Goal: Transaction & Acquisition: Purchase product/service

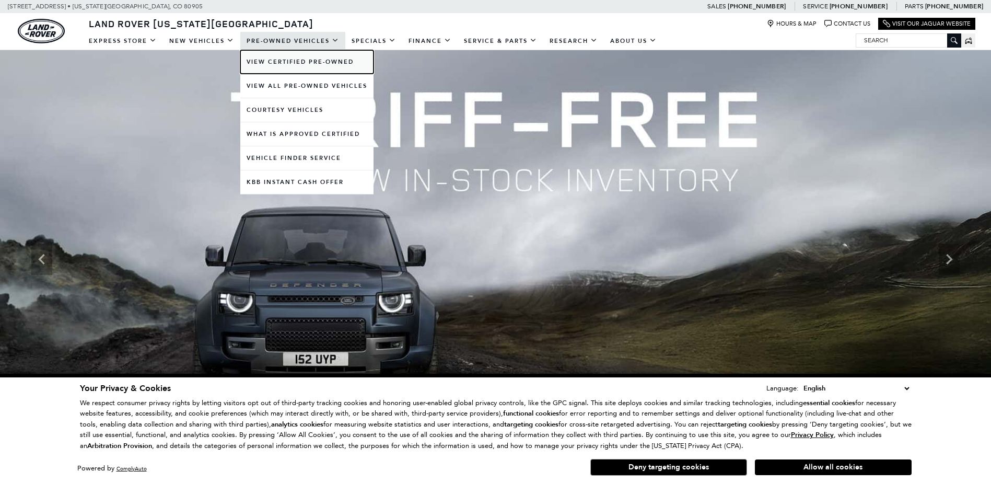
click at [271, 57] on link "View Certified Pre-Owned" at bounding box center [306, 62] width 133 height 24
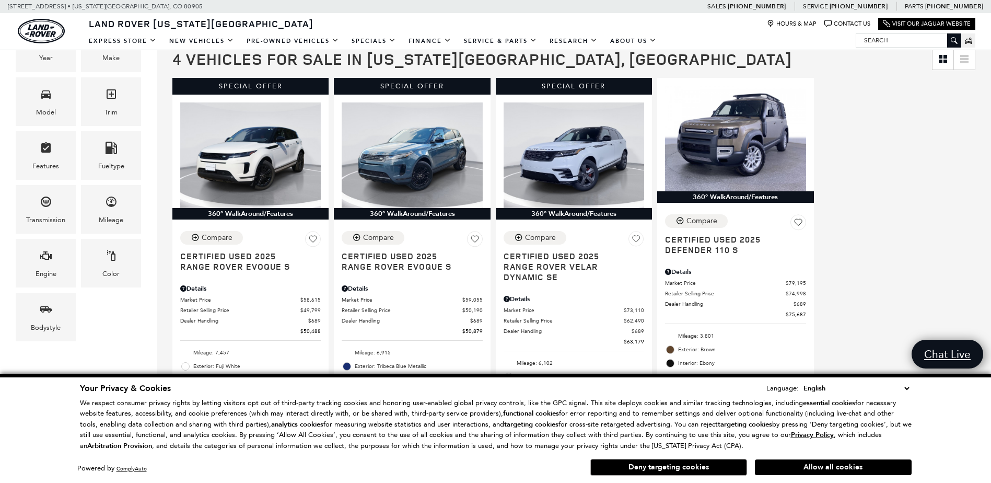
scroll to position [185, 0]
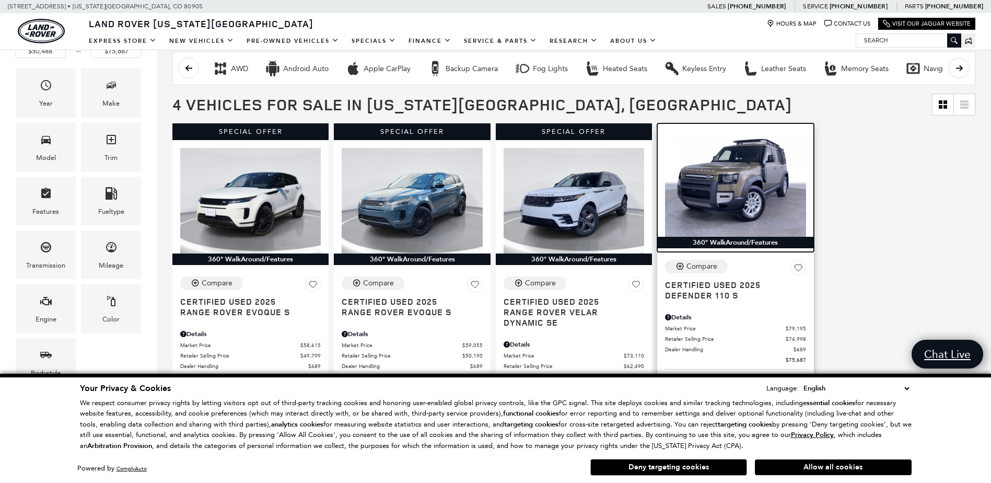
click at [758, 166] on img at bounding box center [735, 184] width 141 height 106
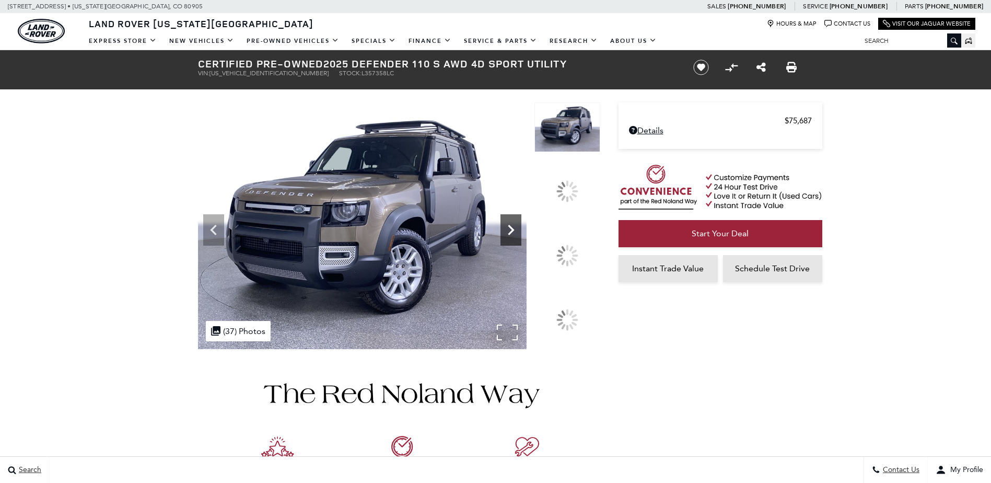
click at [521, 240] on icon at bounding box center [510, 229] width 21 height 21
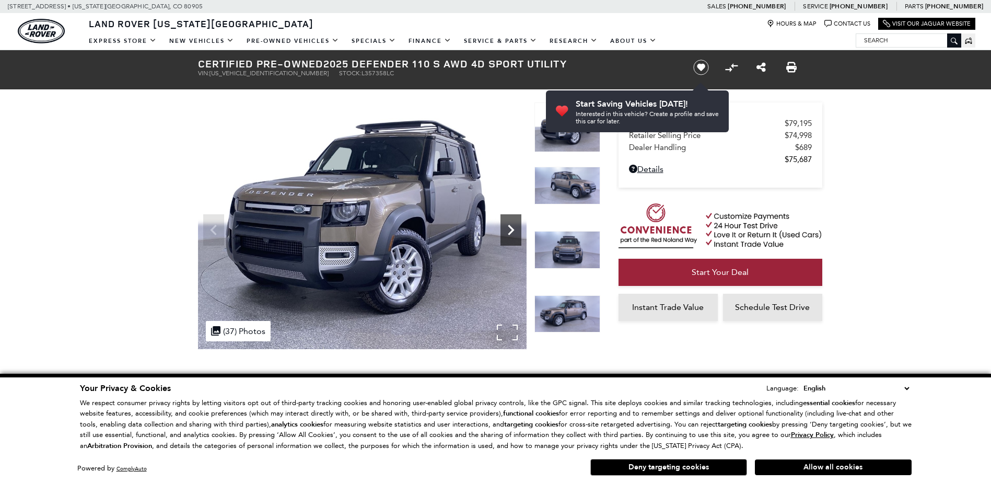
click at [511, 236] on icon "Next" at bounding box center [510, 229] width 21 height 21
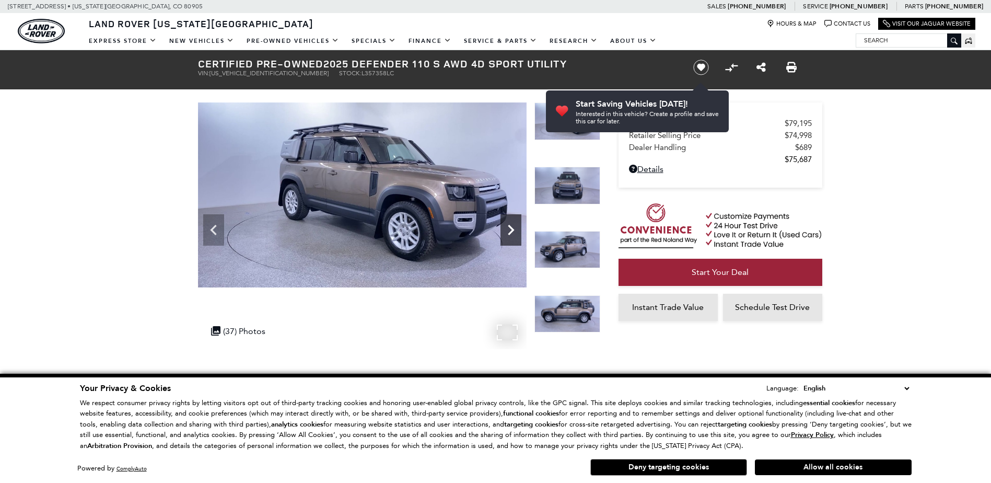
click at [511, 236] on icon "Next" at bounding box center [510, 229] width 21 height 21
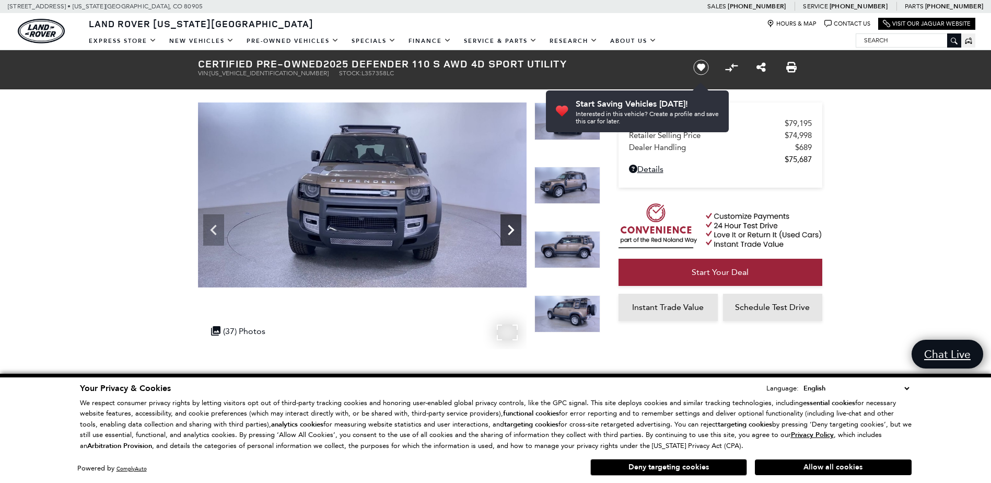
click at [511, 236] on icon "Next" at bounding box center [510, 229] width 21 height 21
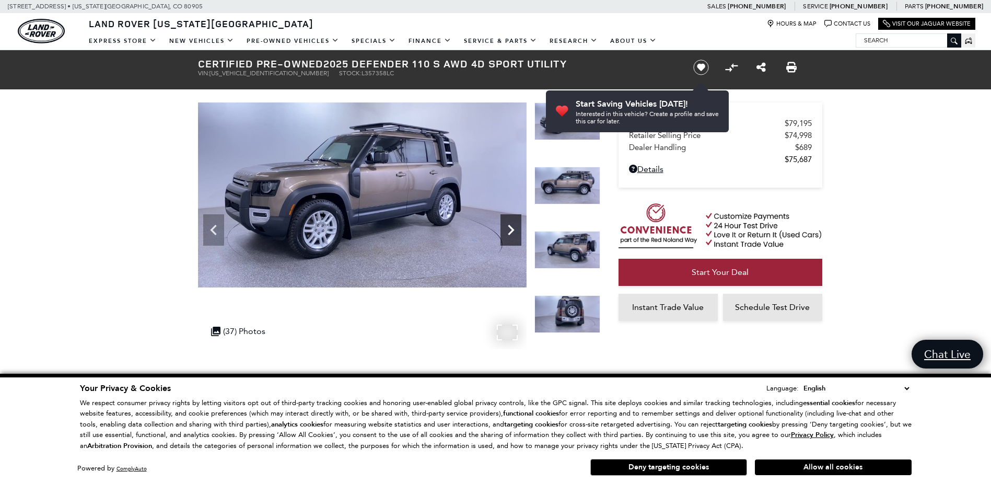
click at [511, 236] on icon "Next" at bounding box center [510, 229] width 21 height 21
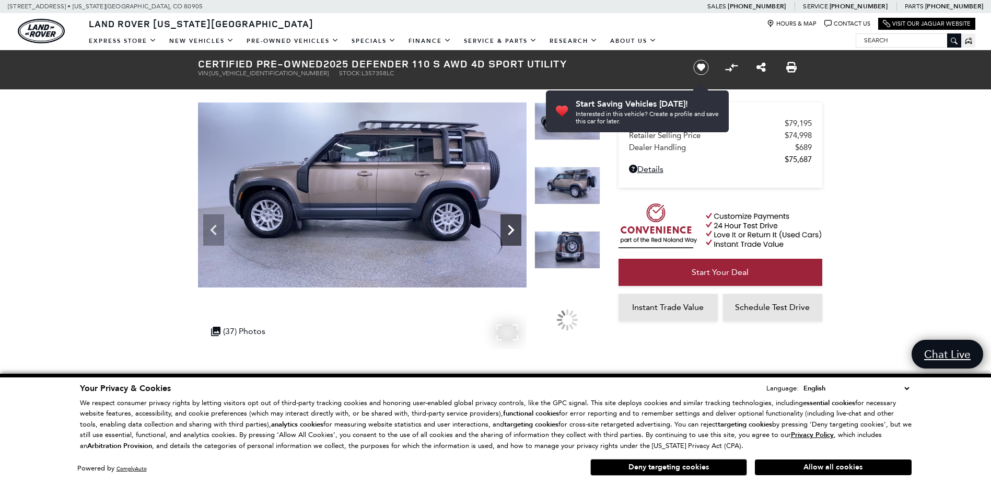
click at [511, 236] on icon "Next" at bounding box center [510, 229] width 21 height 21
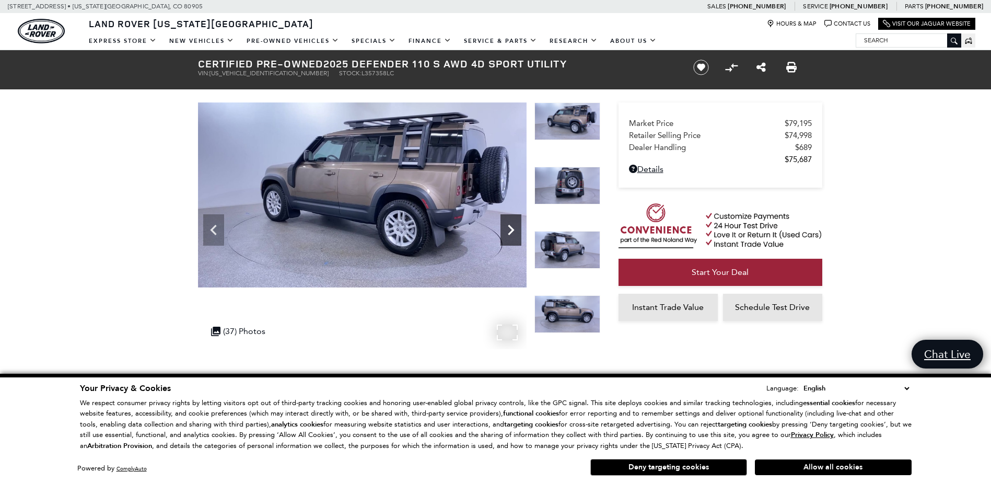
click at [511, 236] on icon "Next" at bounding box center [510, 229] width 21 height 21
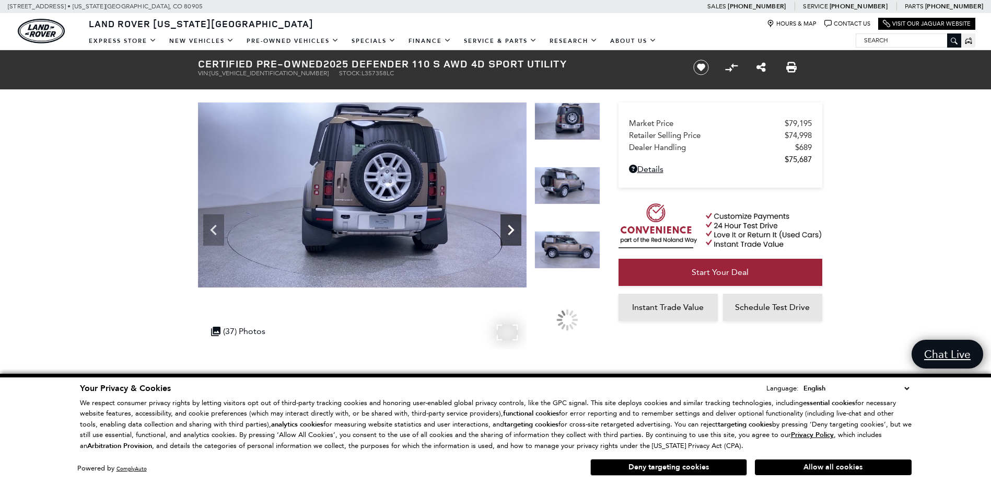
click at [511, 236] on icon "Next" at bounding box center [510, 229] width 21 height 21
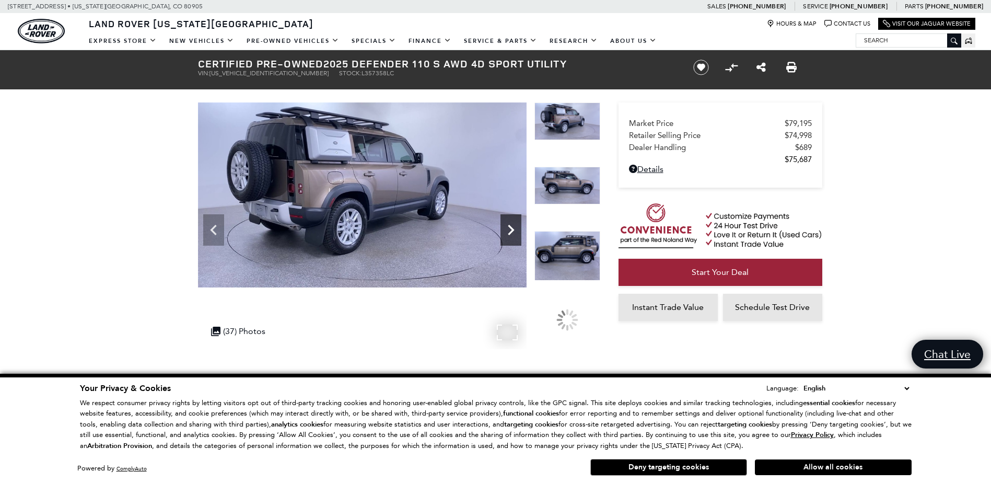
click at [511, 236] on icon "Next" at bounding box center [510, 229] width 21 height 21
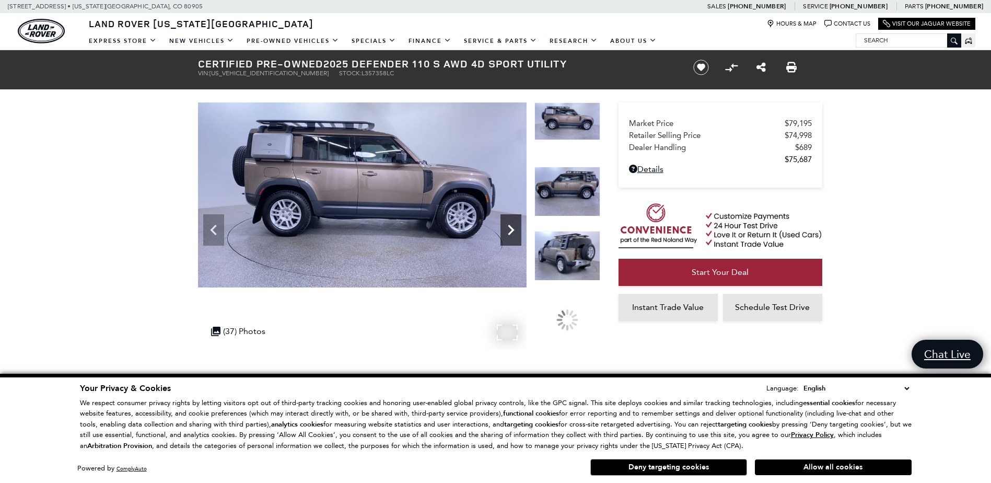
click at [511, 236] on icon "Next" at bounding box center [510, 229] width 21 height 21
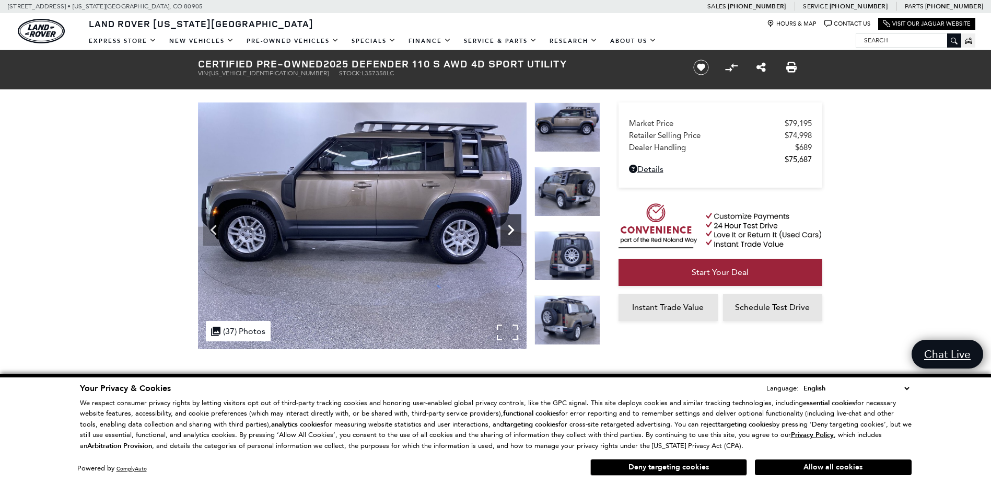
click at [511, 236] on icon "Next" at bounding box center [510, 229] width 21 height 21
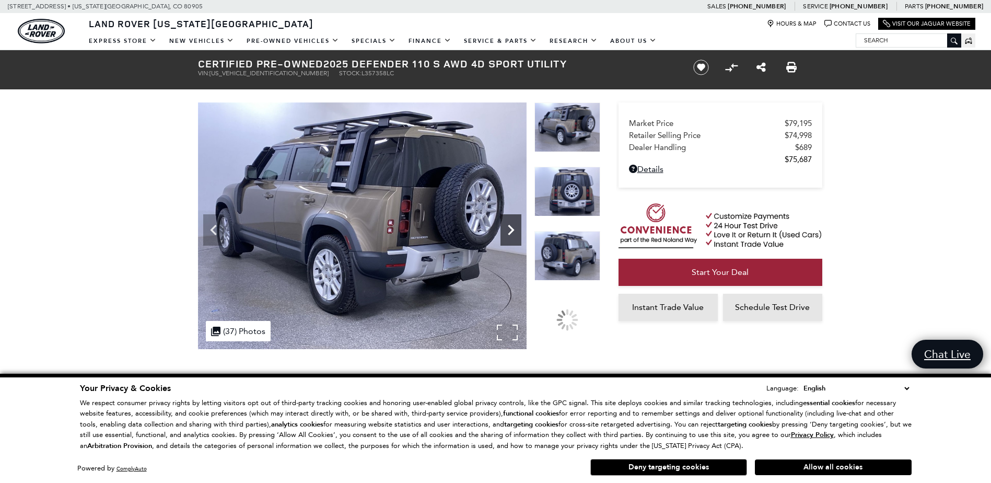
click at [511, 236] on icon "Next" at bounding box center [510, 229] width 21 height 21
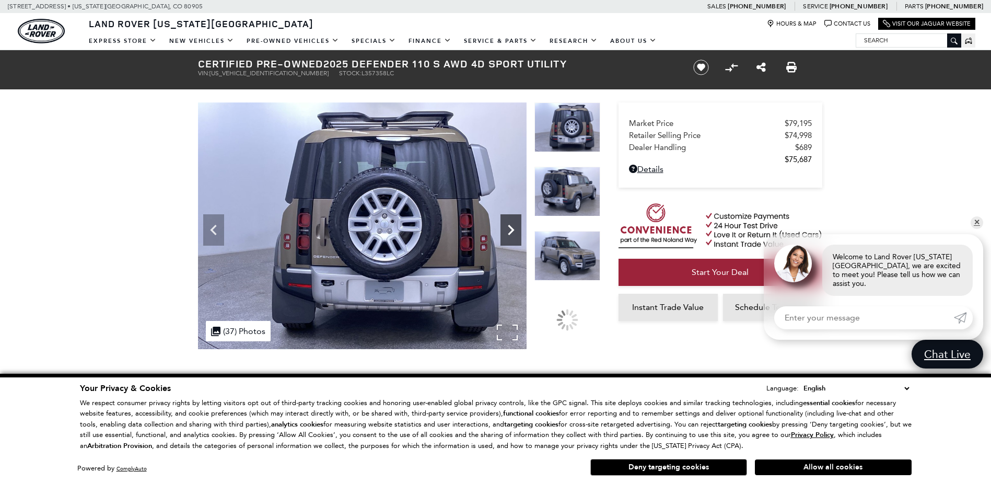
click at [511, 236] on icon "Next" at bounding box center [510, 229] width 21 height 21
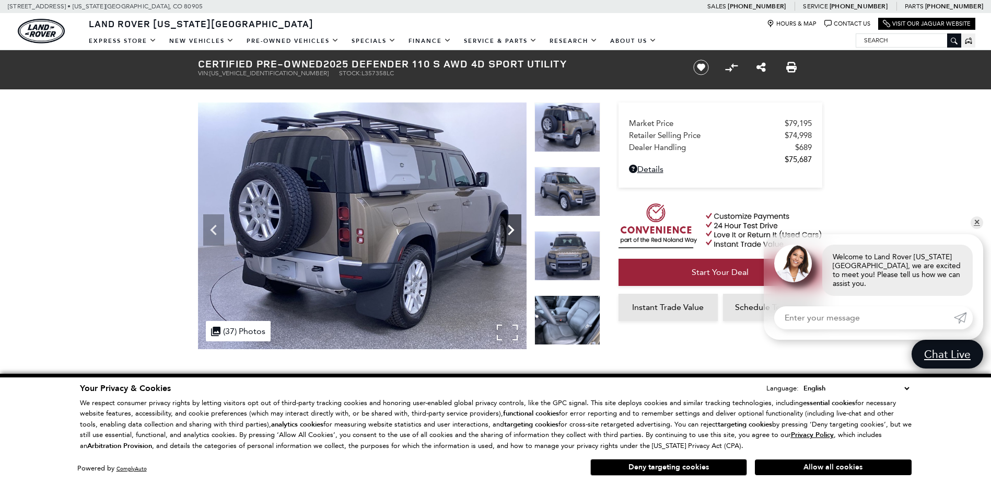
click at [511, 236] on icon "Next" at bounding box center [510, 229] width 21 height 21
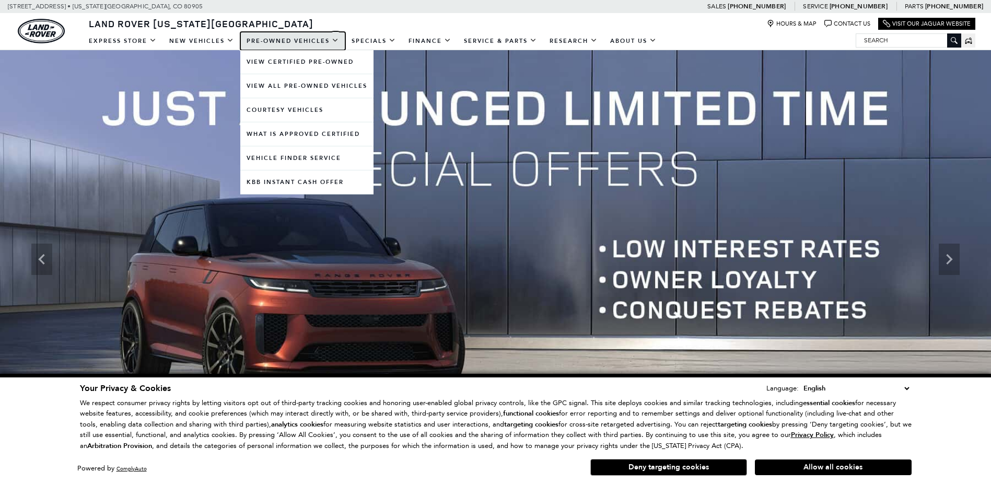
drag, startPoint x: 0, startPoint y: 0, endPoint x: 274, endPoint y: 39, distance: 276.5
click at [274, 39] on link "Pre-Owned Vehicles" at bounding box center [292, 41] width 105 height 18
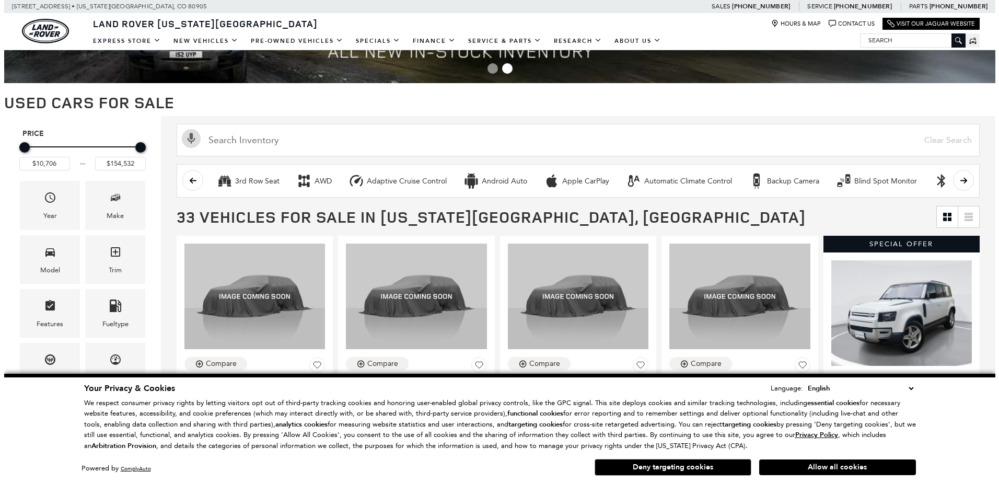
scroll to position [106, 0]
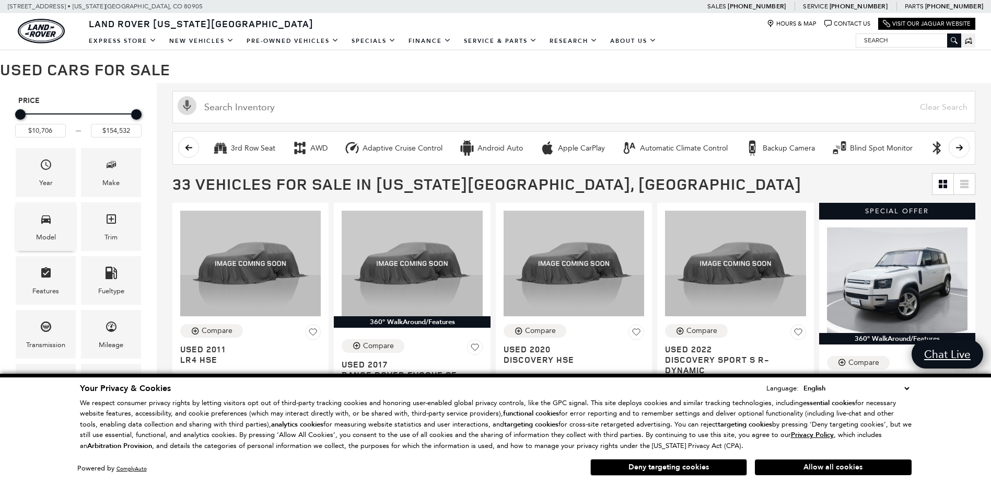
click at [49, 218] on icon "Model" at bounding box center [45, 219] width 9 height 8
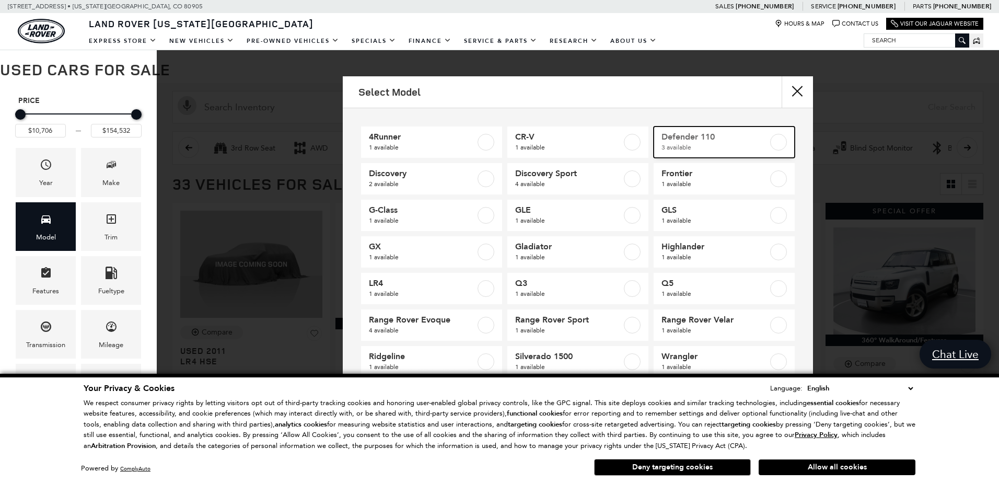
click at [746, 146] on span "3 available" at bounding box center [714, 147] width 107 height 10
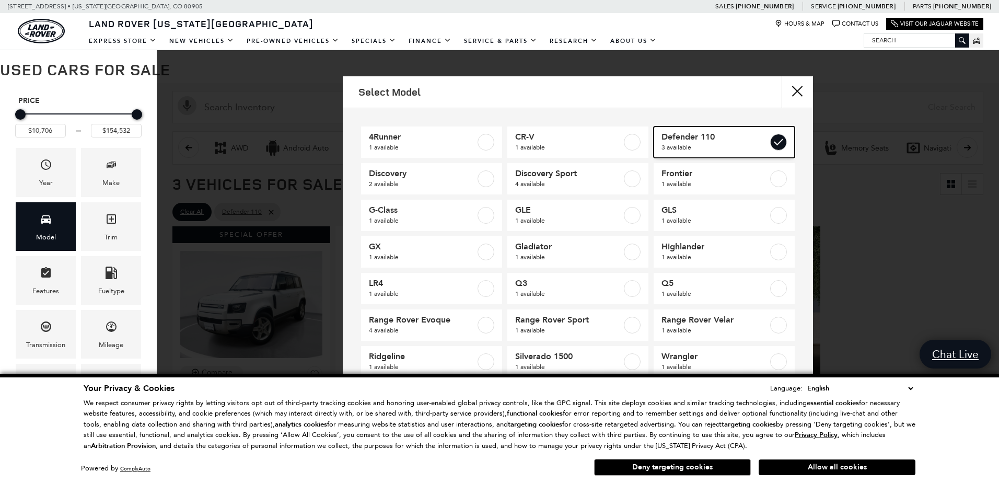
type input "$41,776"
type input "$75,687"
checkbox input "true"
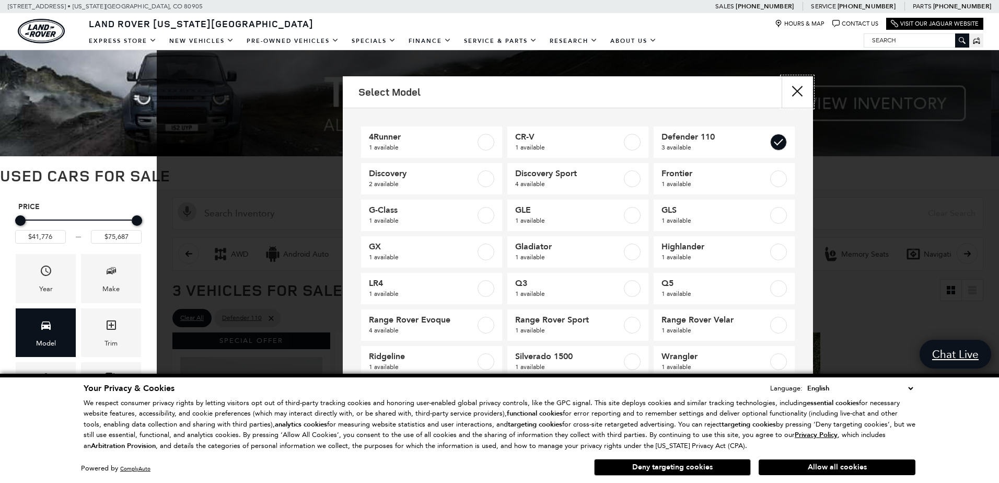
click at [792, 93] on button "close" at bounding box center [796, 91] width 31 height 31
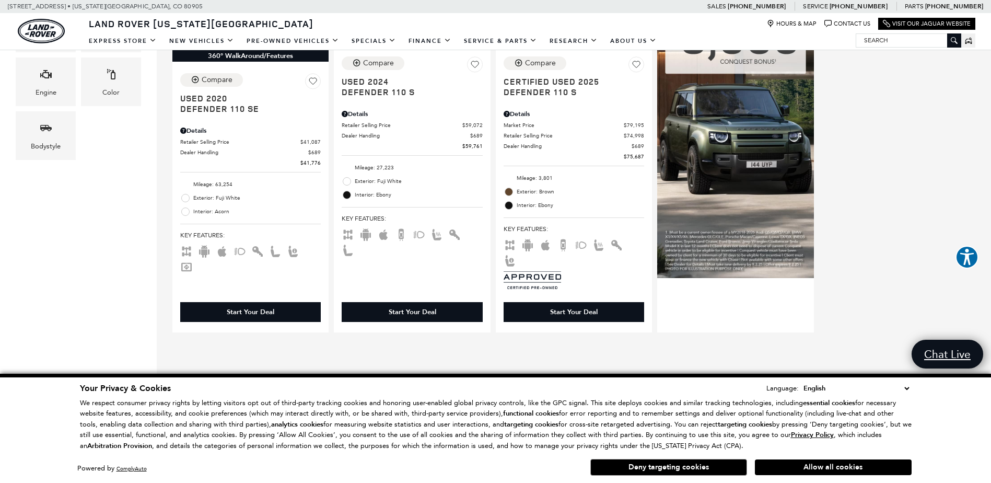
scroll to position [304, 0]
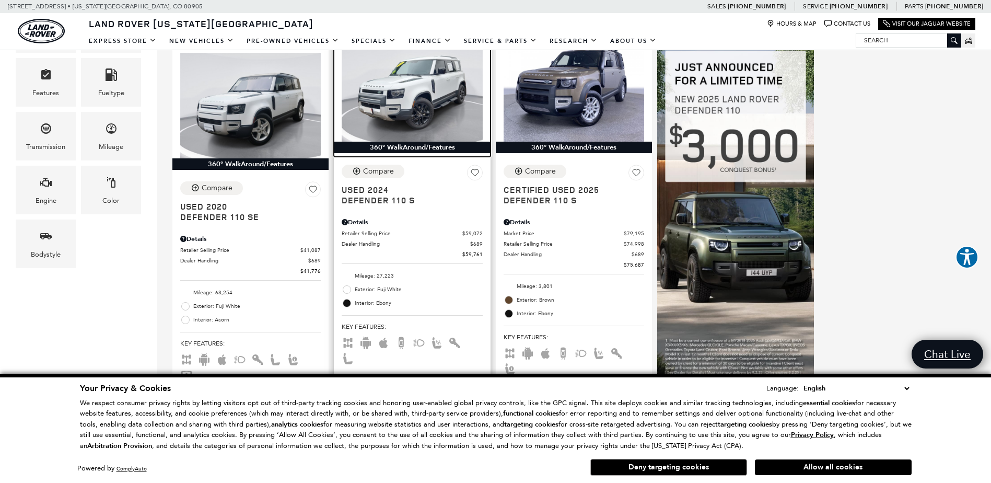
click at [405, 83] on img at bounding box center [412, 89] width 141 height 106
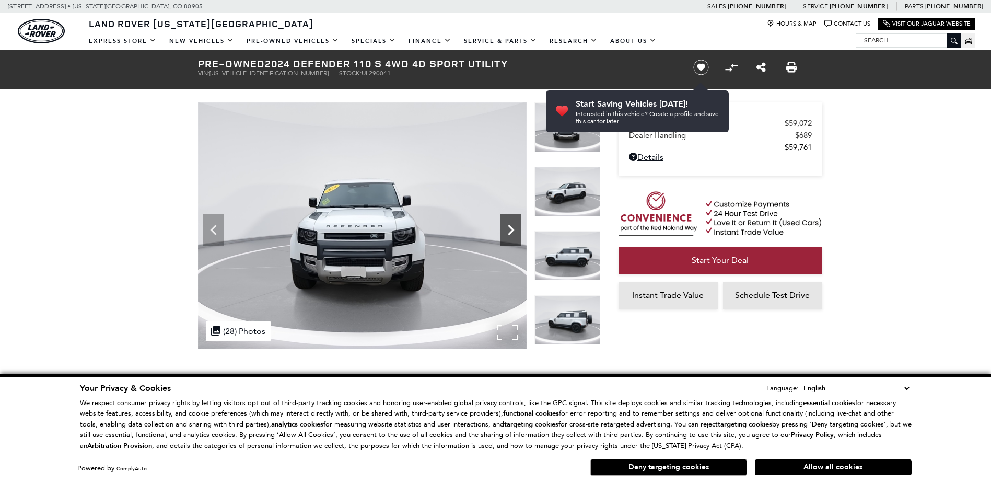
click at [515, 228] on icon "Next" at bounding box center [510, 229] width 21 height 21
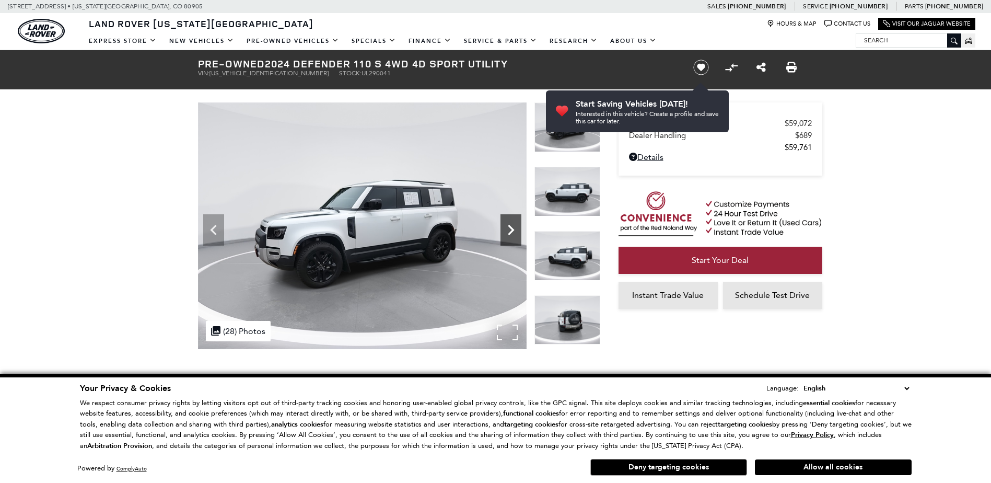
click at [515, 228] on icon "Next" at bounding box center [510, 229] width 21 height 21
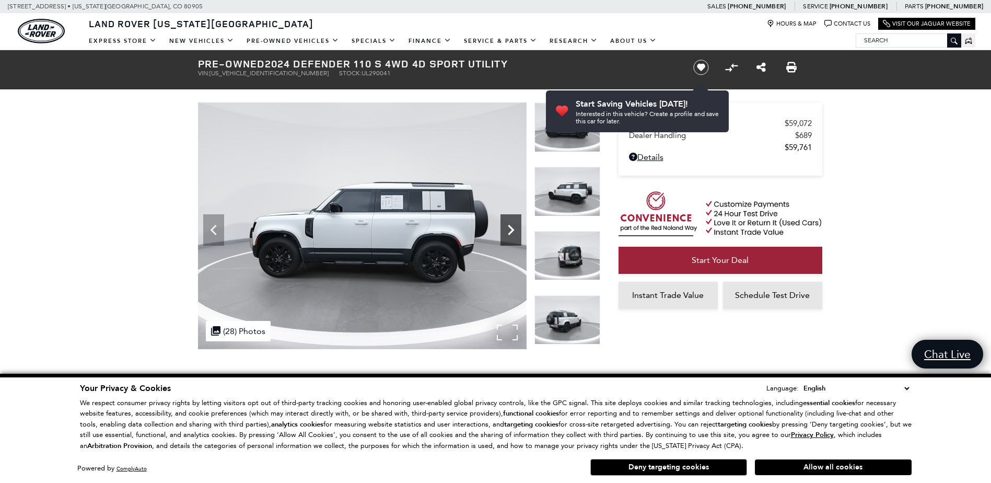
click at [515, 228] on icon "Next" at bounding box center [510, 229] width 21 height 21
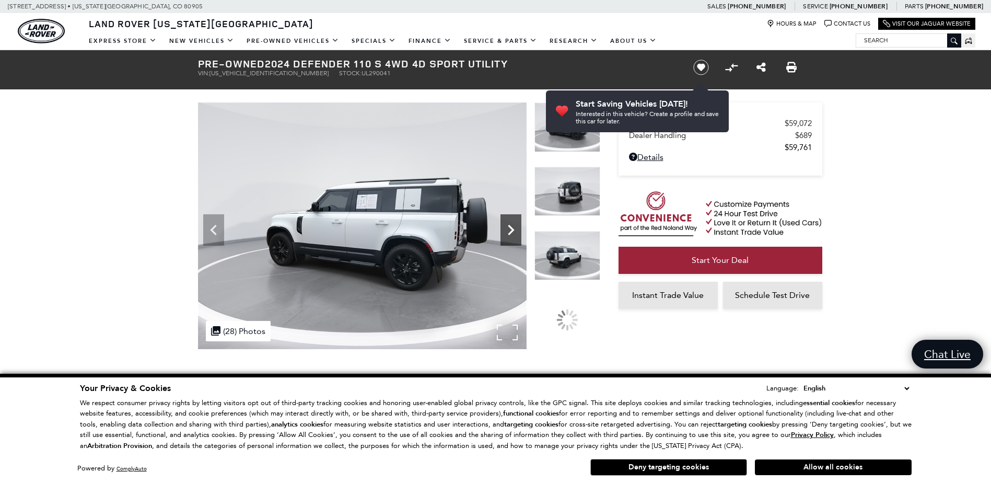
click at [515, 228] on icon "Next" at bounding box center [510, 229] width 21 height 21
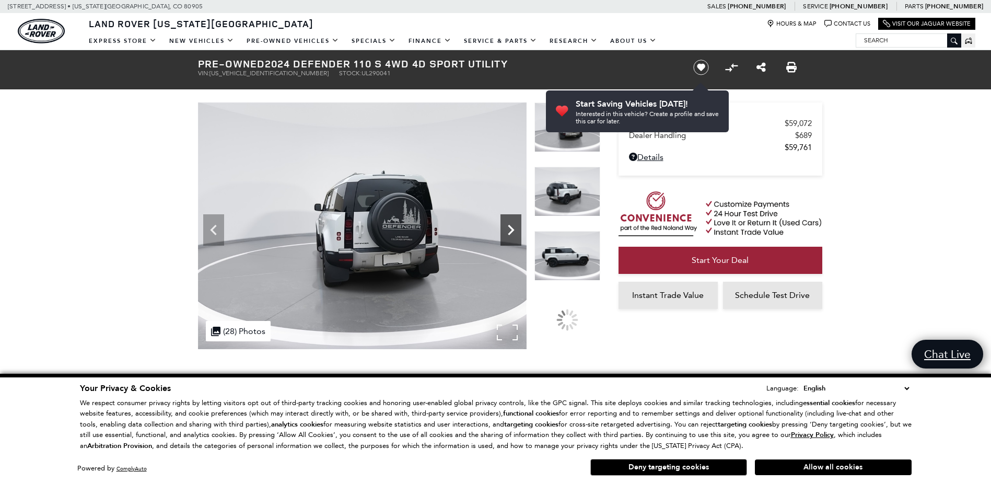
click at [515, 228] on icon "Next" at bounding box center [510, 229] width 21 height 21
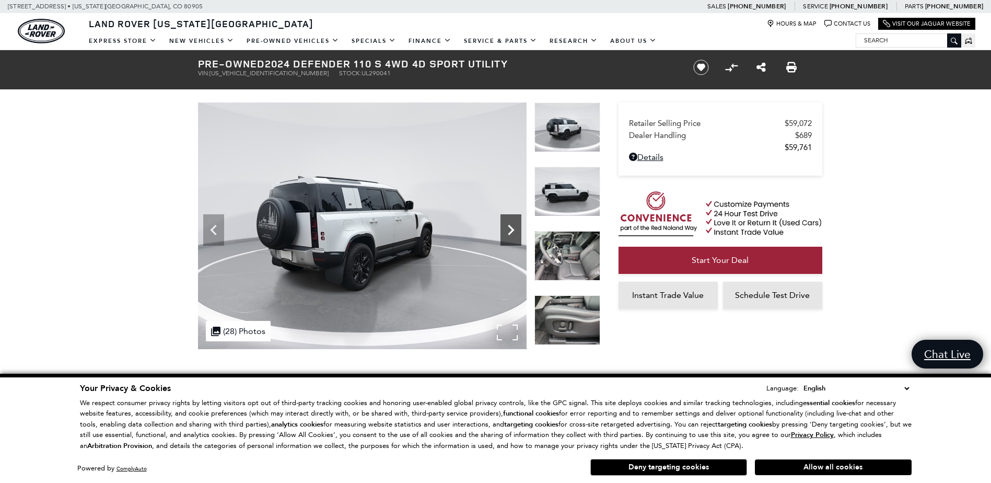
click at [515, 228] on icon "Next" at bounding box center [510, 229] width 21 height 21
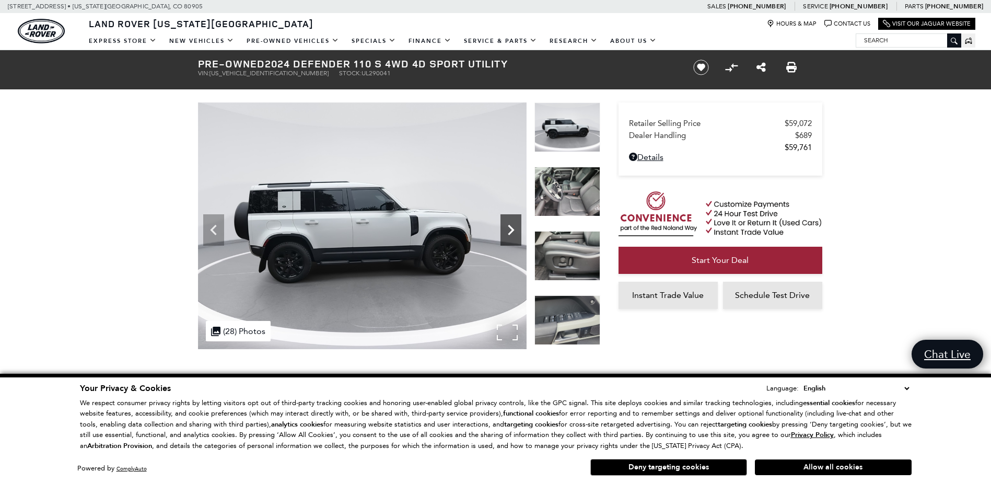
click at [515, 228] on icon "Next" at bounding box center [510, 229] width 21 height 21
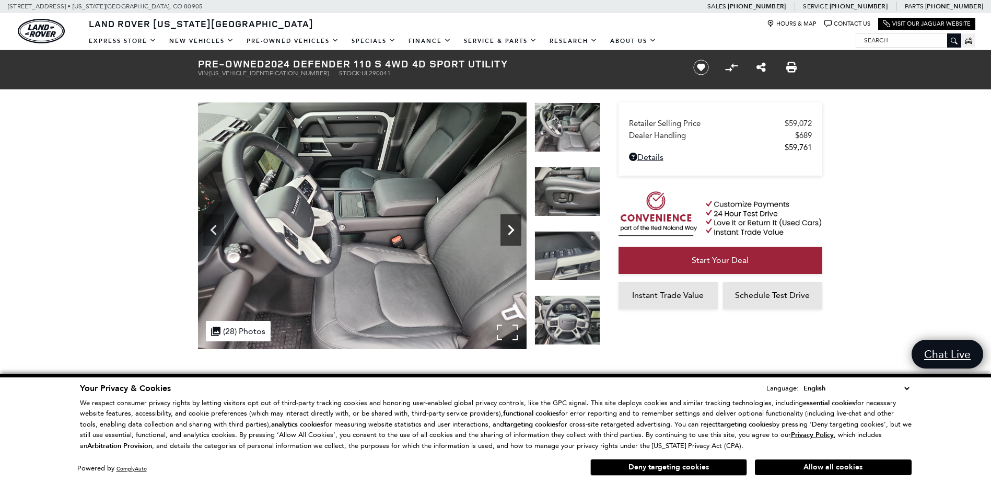
click at [515, 228] on icon "Next" at bounding box center [510, 229] width 21 height 21
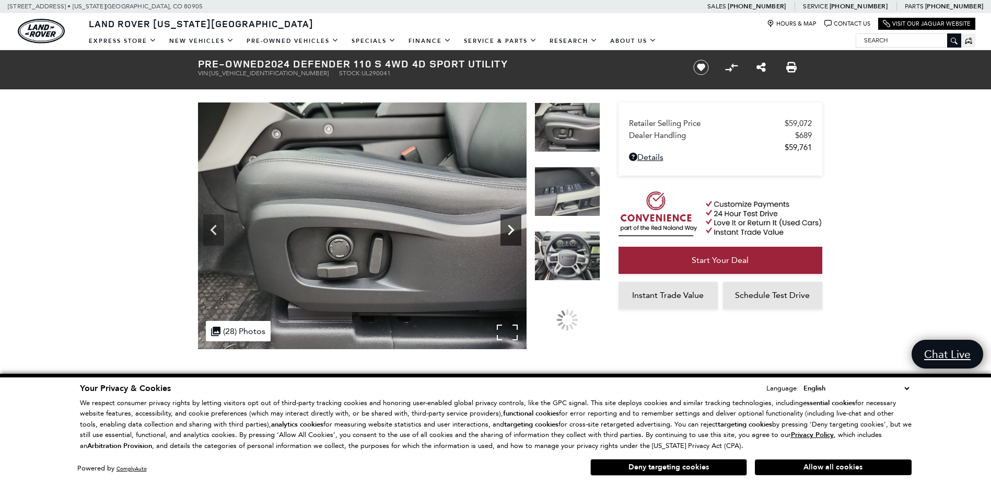
click at [515, 228] on icon "Next" at bounding box center [510, 229] width 21 height 21
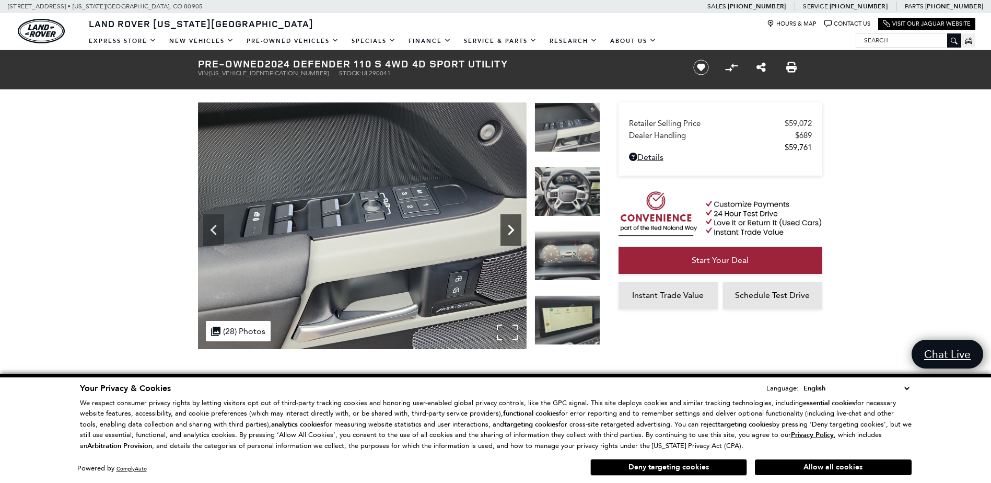
click at [515, 228] on icon "Next" at bounding box center [510, 229] width 21 height 21
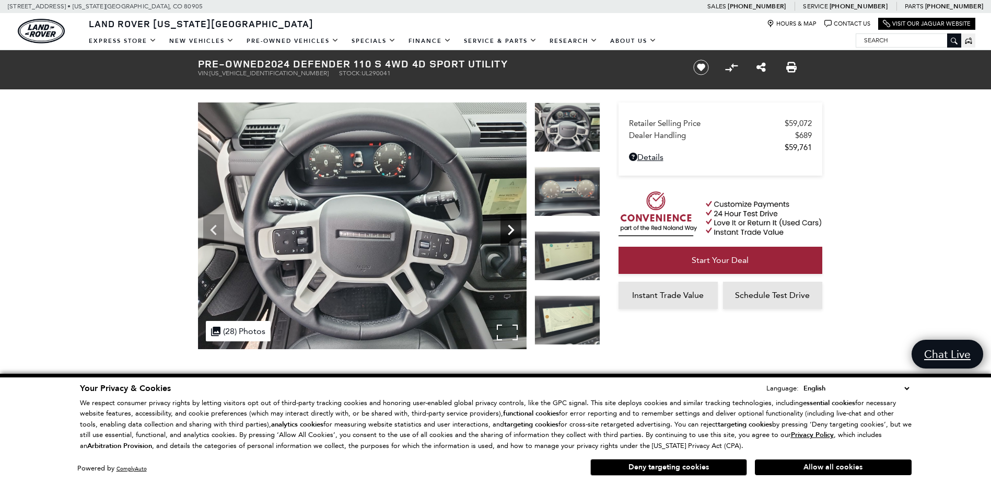
click at [515, 228] on icon "Next" at bounding box center [510, 229] width 21 height 21
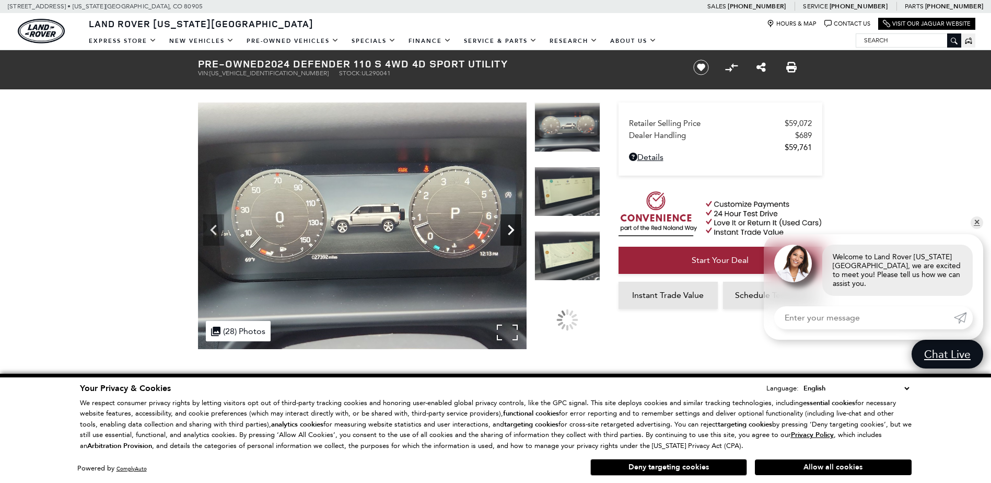
click at [515, 228] on icon "Next" at bounding box center [510, 229] width 21 height 21
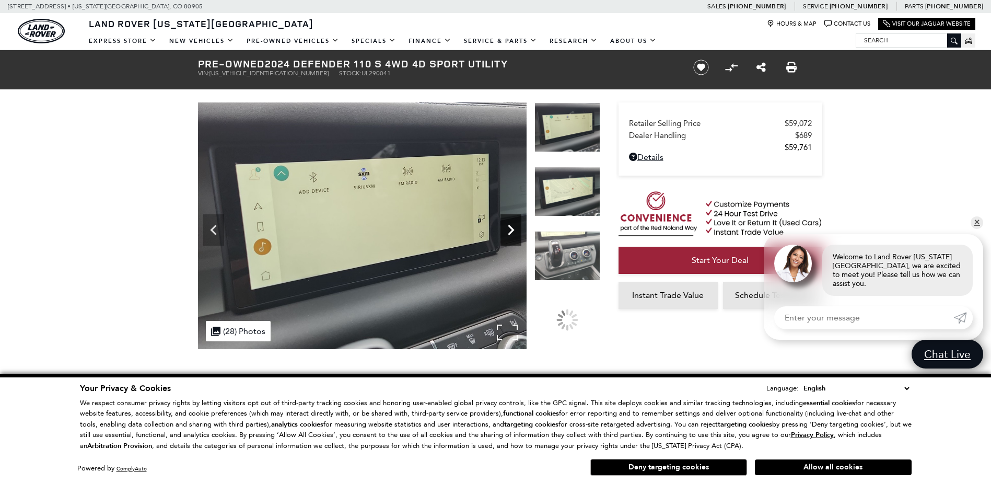
click at [515, 228] on icon "Next" at bounding box center [510, 229] width 21 height 21
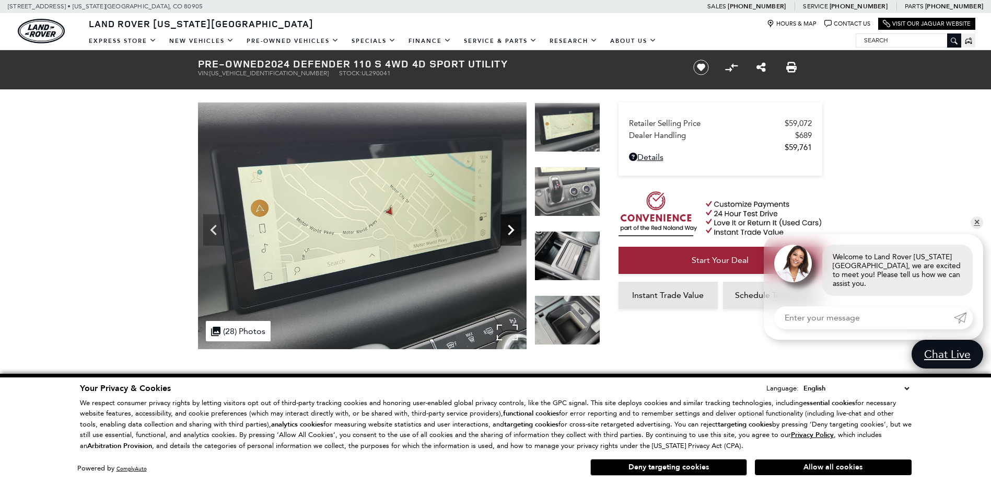
click at [515, 228] on icon "Next" at bounding box center [510, 229] width 21 height 21
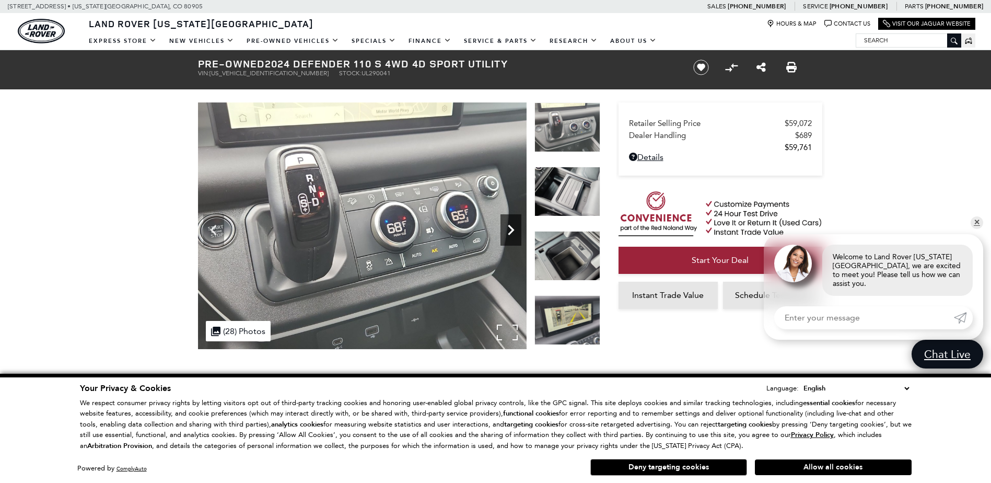
click at [515, 228] on icon "Next" at bounding box center [510, 229] width 21 height 21
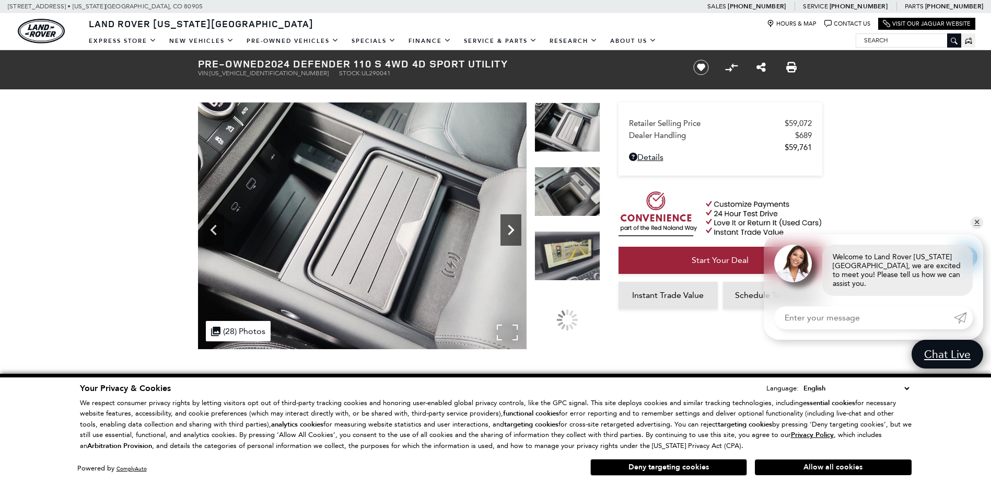
click at [515, 228] on icon "Next" at bounding box center [510, 229] width 21 height 21
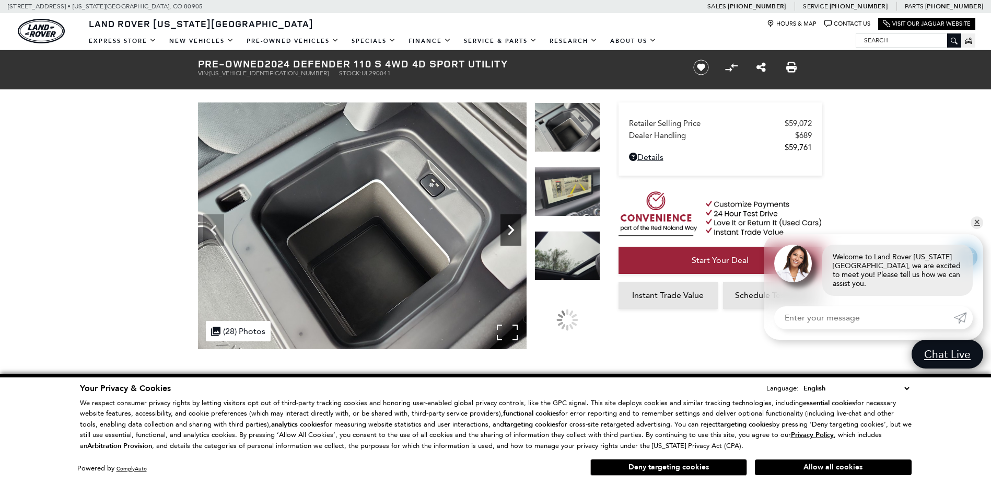
click at [515, 228] on icon "Next" at bounding box center [510, 229] width 21 height 21
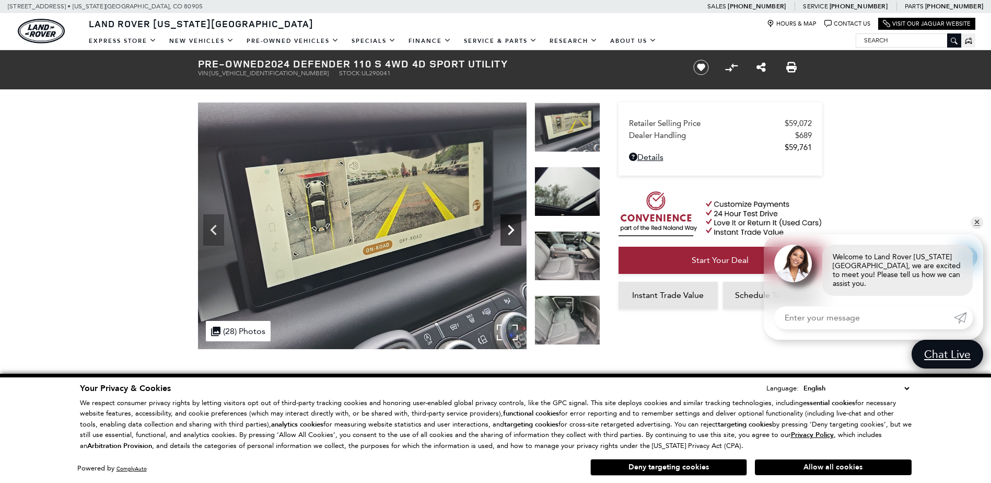
click at [515, 228] on icon "Next" at bounding box center [510, 229] width 21 height 21
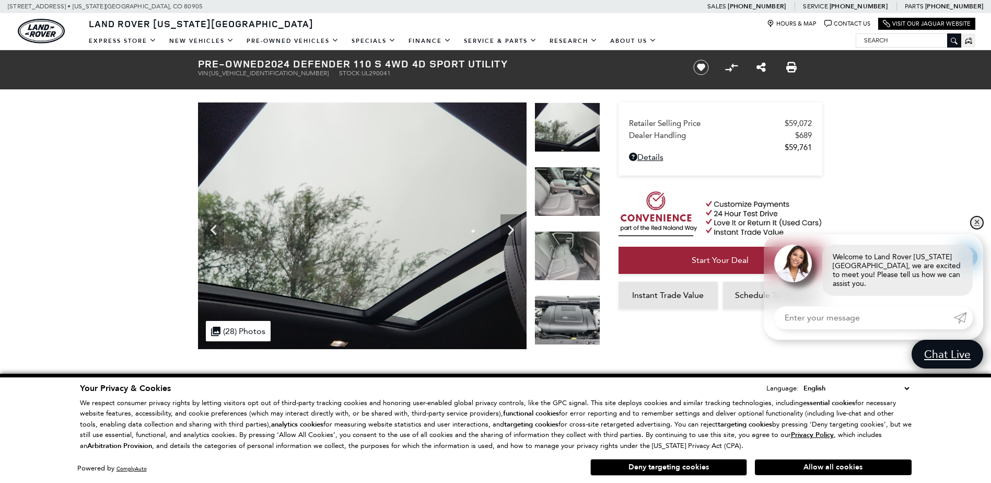
click at [978, 229] on link "✕" at bounding box center [976, 222] width 13 height 13
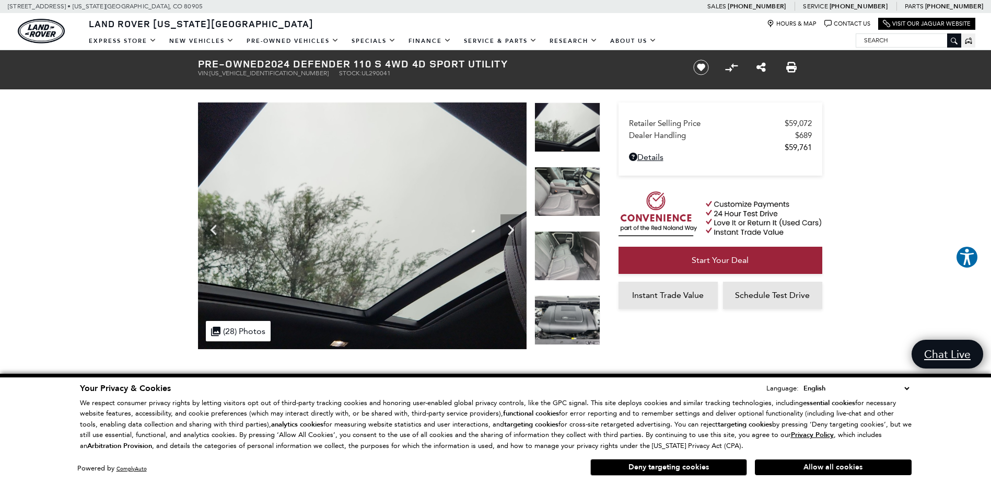
click at [990, 30] on div "Land Rover Colorado Springs Map Marker Icon Hours & Map Chat Bubble Icon Contac…" at bounding box center [495, 22] width 991 height 18
click at [505, 241] on div "Next" at bounding box center [510, 229] width 21 height 31
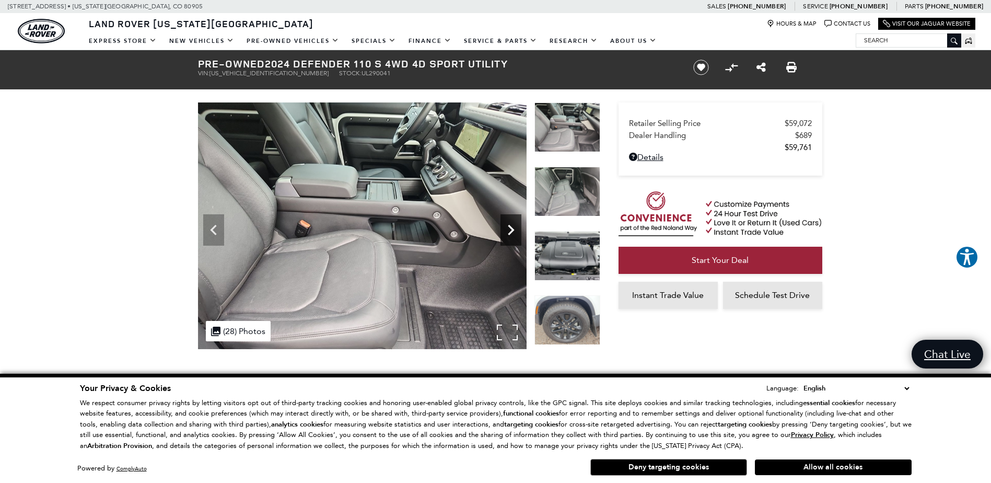
click at [505, 241] on div "Next" at bounding box center [510, 229] width 21 height 31
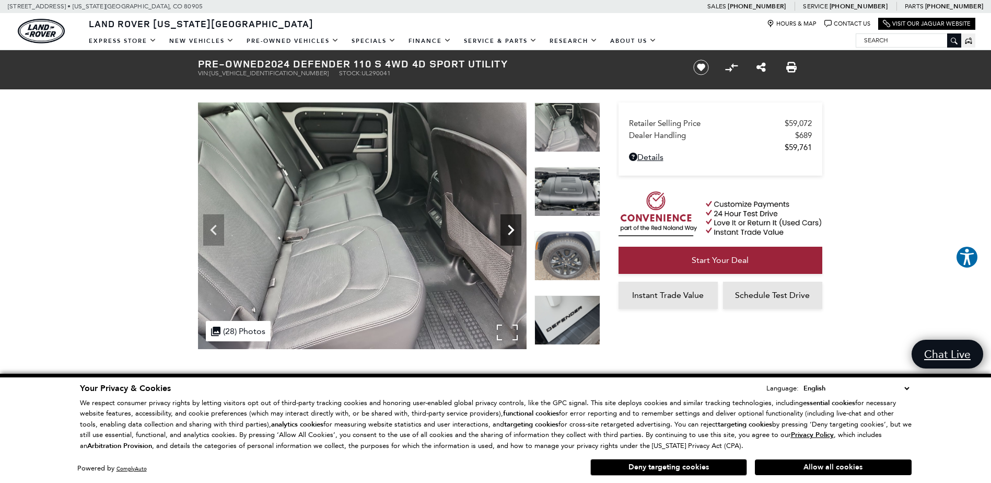
click at [505, 241] on div "Next" at bounding box center [510, 229] width 21 height 31
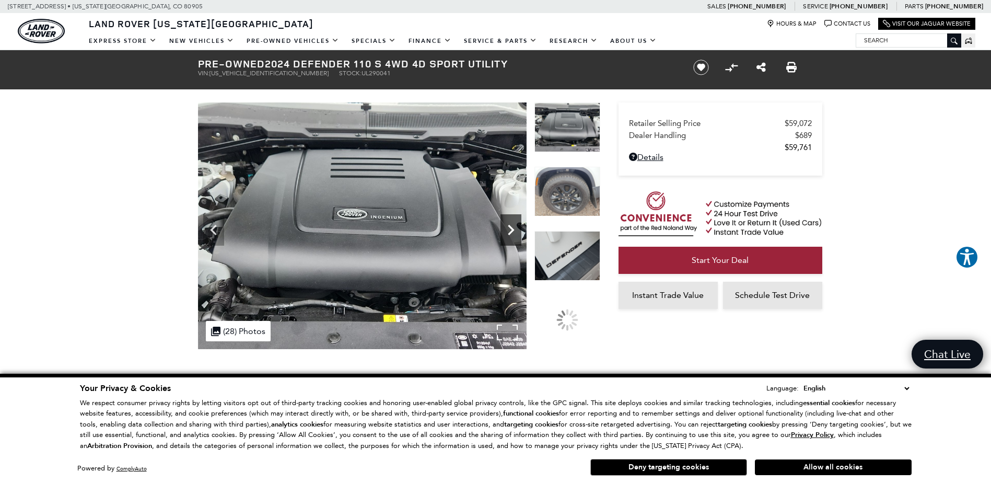
click at [505, 241] on div "Next" at bounding box center [510, 229] width 21 height 31
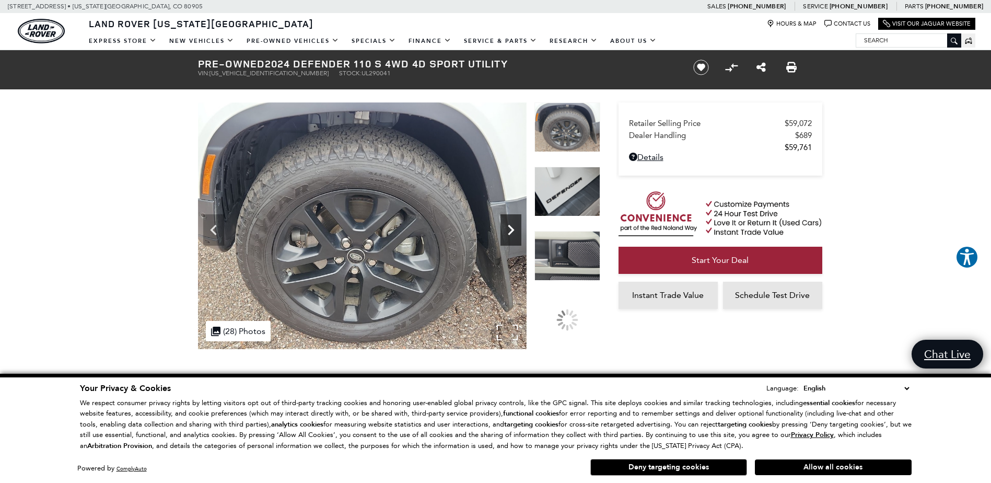
click at [505, 241] on div "Next" at bounding box center [510, 229] width 21 height 31
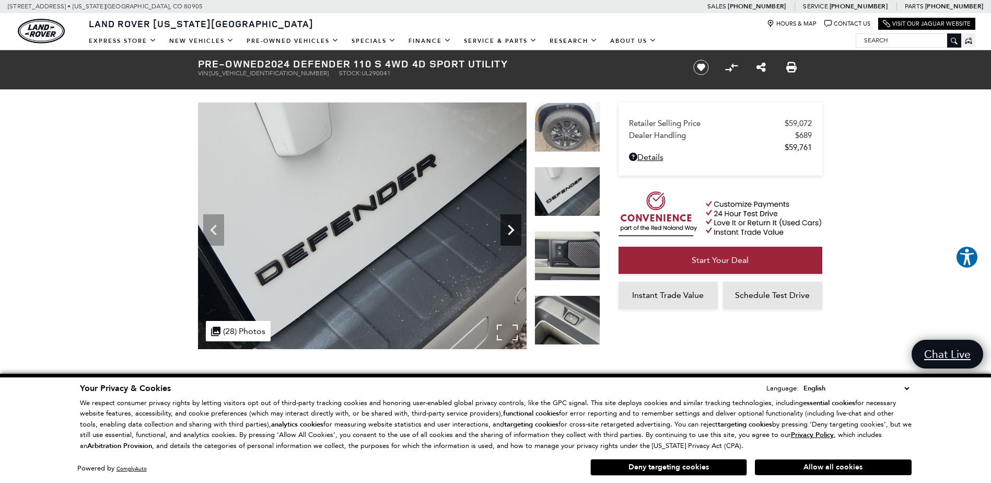
click at [505, 241] on div "Next" at bounding box center [510, 229] width 21 height 31
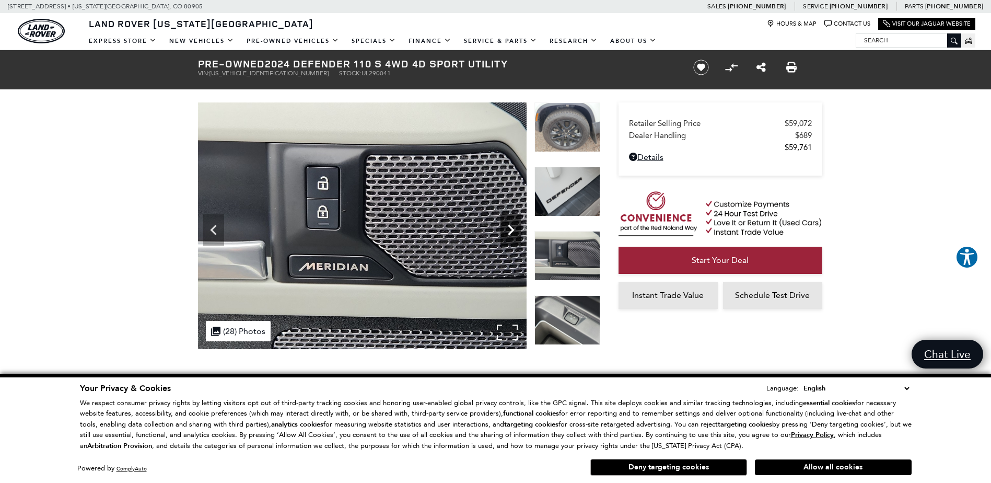
click at [505, 241] on div "Next" at bounding box center [510, 229] width 21 height 31
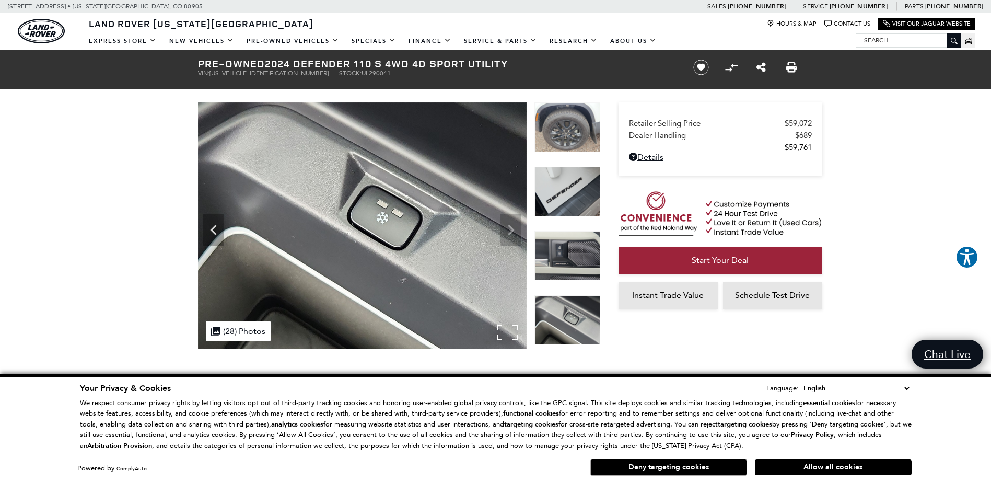
click at [505, 241] on img at bounding box center [362, 225] width 329 height 247
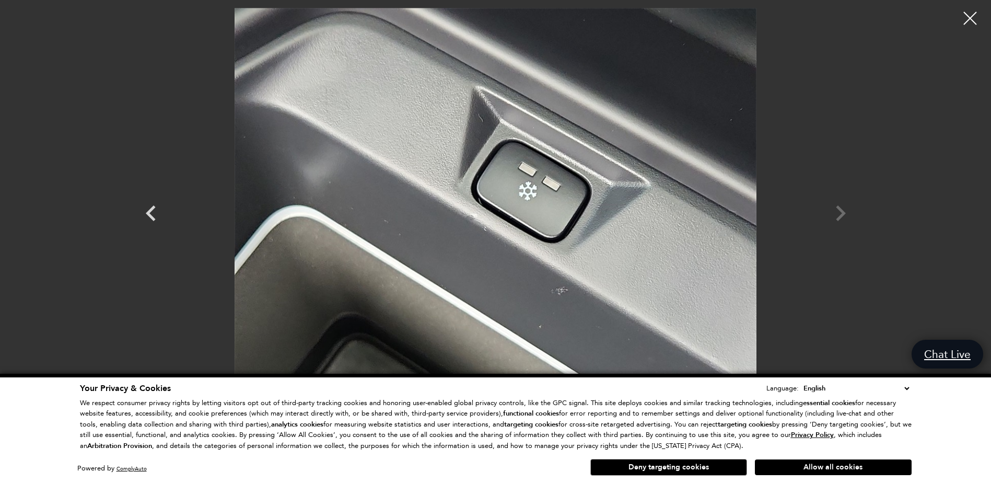
click at [823, 212] on div at bounding box center [495, 203] width 731 height 391
click at [825, 213] on div at bounding box center [495, 203] width 731 height 391
